Goal: Information Seeking & Learning: Learn about a topic

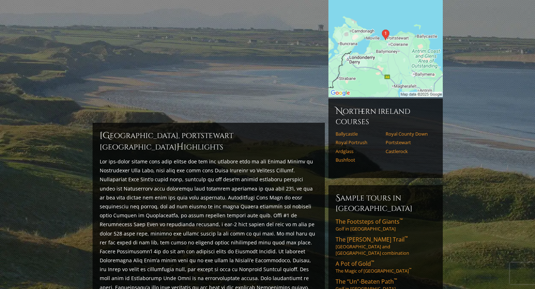
scroll to position [111, 0]
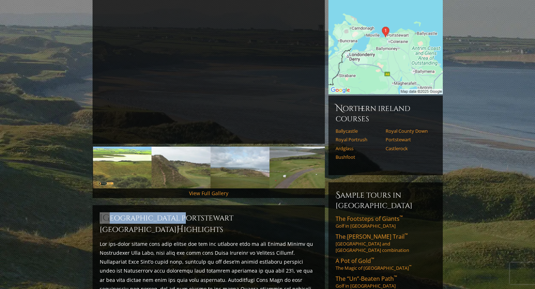
drag, startPoint x: 99, startPoint y: 207, endPoint x: 192, endPoint y: 207, distance: 93.2
click at [194, 213] on h2 "[GEOGRAPHIC_DATA], Portstewart [GEOGRAPHIC_DATA] H ighlights" at bounding box center [209, 224] width 218 height 23
click at [193, 213] on h2 "[GEOGRAPHIC_DATA], Portstewart [GEOGRAPHIC_DATA] H ighlights" at bounding box center [209, 224] width 218 height 23
click at [195, 213] on h2 "[GEOGRAPHIC_DATA], Portstewart [GEOGRAPHIC_DATA] H ighlights" at bounding box center [209, 224] width 218 height 23
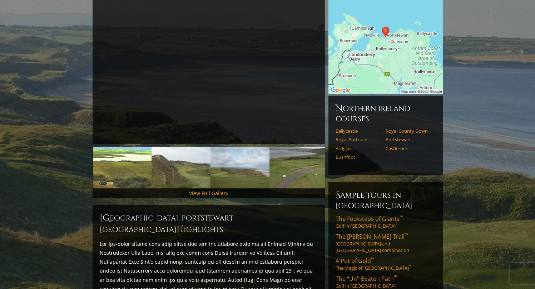
click at [101, 213] on h2 "[GEOGRAPHIC_DATA], Portstewart [GEOGRAPHIC_DATA] H ighlights" at bounding box center [209, 224] width 218 height 23
drag, startPoint x: 100, startPoint y: 207, endPoint x: 194, endPoint y: 208, distance: 93.6
click at [194, 213] on h2 "[GEOGRAPHIC_DATA], Portstewart [GEOGRAPHIC_DATA] H ighlights" at bounding box center [209, 224] width 218 height 23
copy h2 "Portstewart Golf Club"
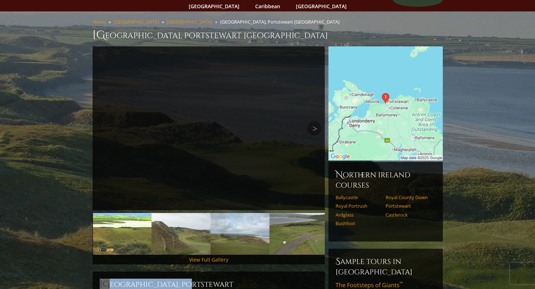
scroll to position [0, 0]
